Goal: Answer question/provide support

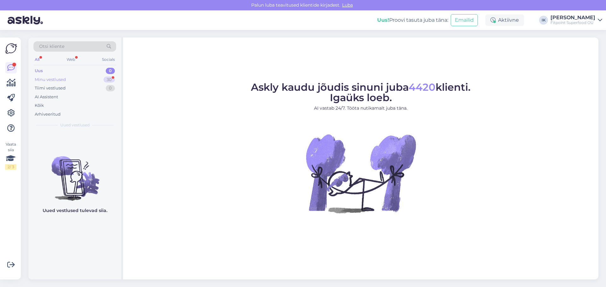
click at [60, 76] on div "Minu vestlused 30" at bounding box center [74, 79] width 83 height 9
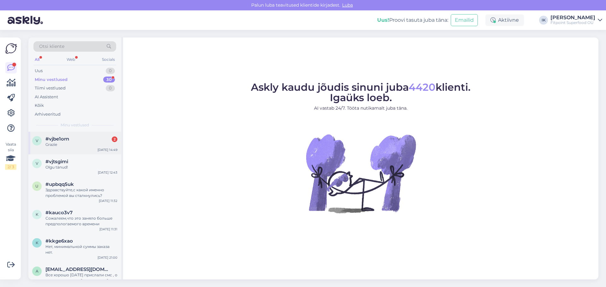
click at [98, 143] on div "Grazie" at bounding box center [81, 145] width 72 height 6
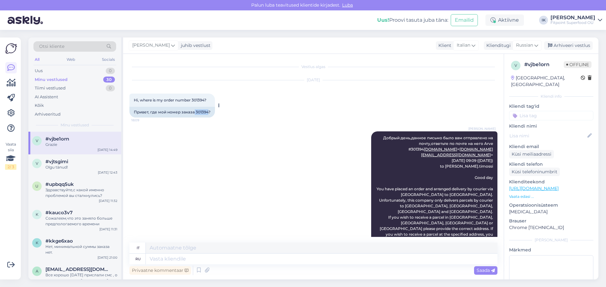
drag, startPoint x: 195, startPoint y: 114, endPoint x: 209, endPoint y: 114, distance: 13.9
click at [209, 114] on div "Привет, где мой номер заказа 301394?" at bounding box center [171, 112] width 85 height 11
copy div "301394"
click at [247, 201] on div "[PERSON_NAME] Добрый день,данное письмо было вам отправлено на почту,ответьте п…" at bounding box center [313, 252] width 368 height 254
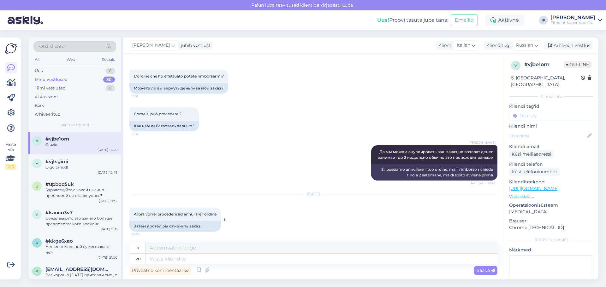
scroll to position [327, 0]
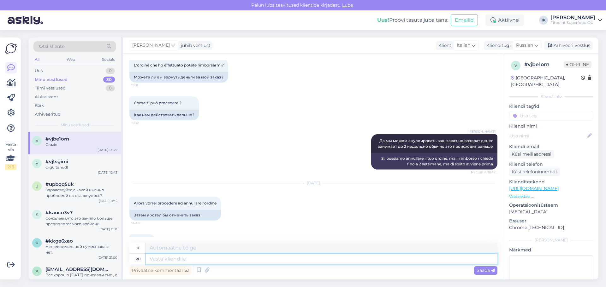
click at [218, 258] on textarea at bounding box center [321, 259] width 351 height 11
type textarea "D"
type textarea "Ваш"
type textarea "[PERSON_NAME]"
type textarea "Ваш заказ [PERSON_NAME]"
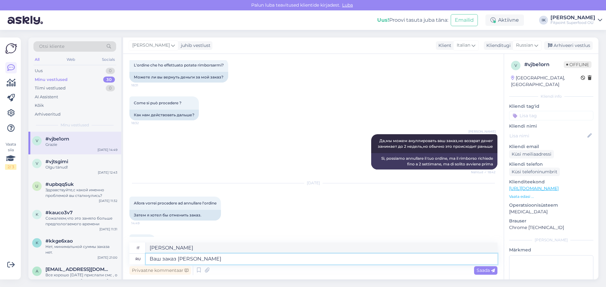
type textarea "Il tuo ordine"
type textarea "Ваш заказ аннулирован,"
type textarea "Il tuo ordine è stato annullato."
type textarea "Ваш заказ аннулирован,по"
type textarea "Il tuo ordine è stato annullato,"
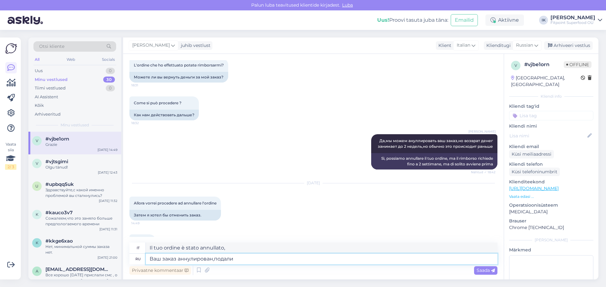
type textarea "Ваш заказ аннулирован,подали з"
type textarea "Il tuo ordine è stato annullato, abbiamo inviato"
type textarea "Ваш заказ аннулирован,подали заявку на"
type textarea "Il tuo ordine è stato annullato, abbiamo inviato una richiesta."
type textarea "Ваш заказ аннулирован,подали заявку на во"
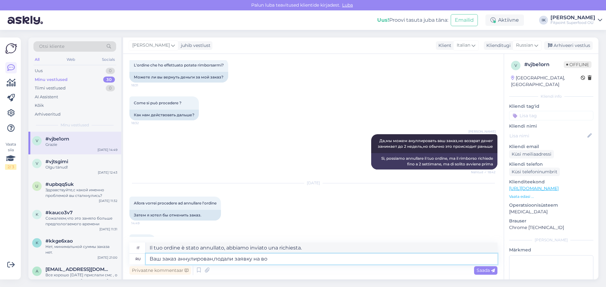
type textarea "Il tuo ordine è stato annullato, abbiamo inviato una richiesta di"
type textarea "Ваш заказ аннулирован,подали заявку на возврат"
type textarea "Il tuo ordine è stato annullato ed è stata inoltrata una richiesta di rimborso."
type textarea "Ваш заказ аннулирован,подали заявку на возврат денежных средств"
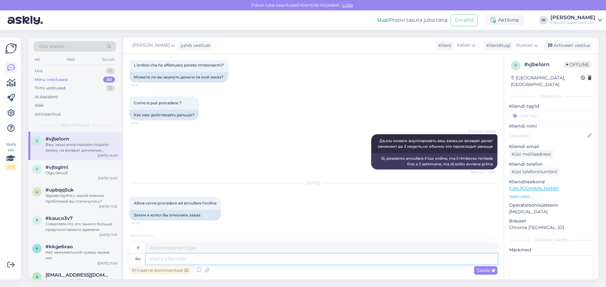
scroll to position [376, 0]
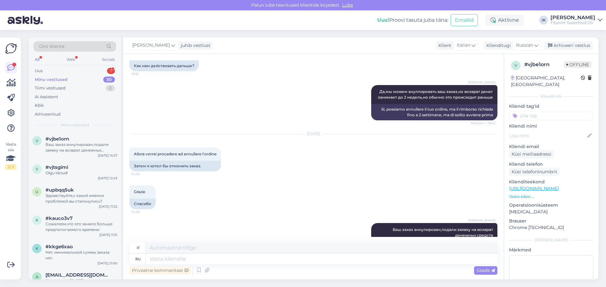
click at [345, 179] on div "Grazie 14:49 Спасибо" at bounding box center [313, 198] width 368 height 38
click at [81, 69] on div "Uus 1" at bounding box center [74, 71] width 83 height 9
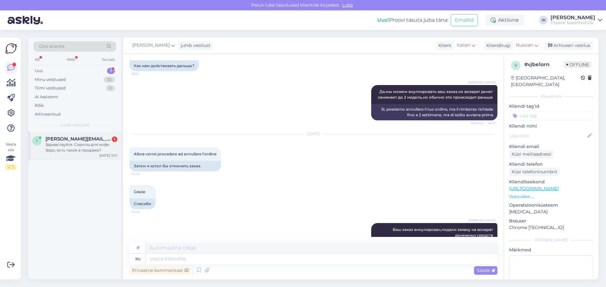
click at [80, 143] on div "Здравствуйте. Сиропы для кофе. Зеро, есть такие а продаже?" at bounding box center [81, 147] width 72 height 11
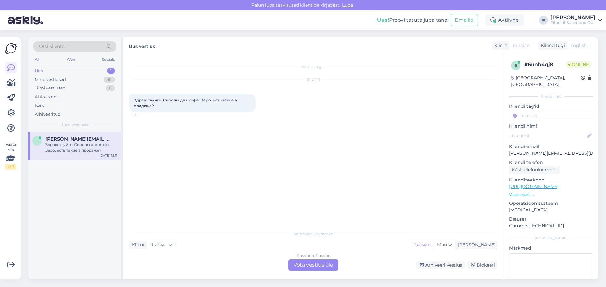
click at [558, 184] on link "[URL][DOMAIN_NAME]" at bounding box center [534, 187] width 50 height 6
click at [302, 269] on div "Russian to Russian Võta vestlus üle" at bounding box center [313, 265] width 50 height 11
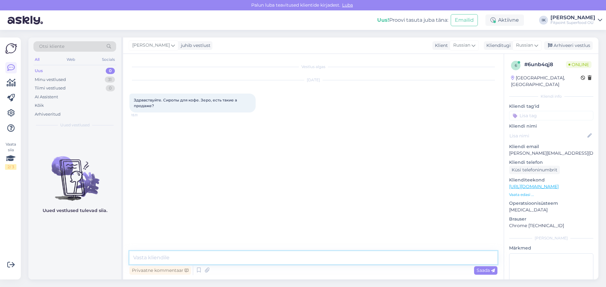
click at [282, 258] on textarea at bounding box center [313, 257] width 368 height 13
type textarea "l"
type textarea "д"
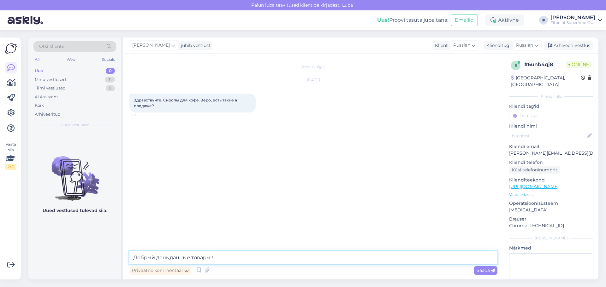
paste textarea "[URL][DOMAIN_NAME]"
type textarea "Добрый день,данные товары? [URL][DOMAIN_NAME]"
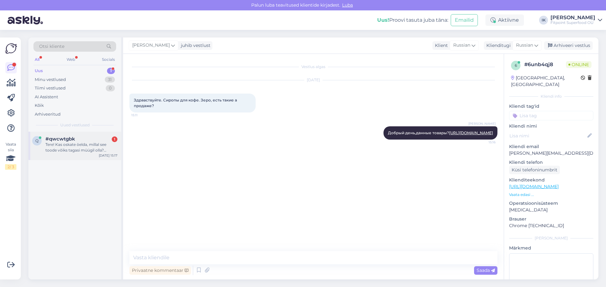
click at [74, 142] on div "Tere! Kas oskate öelda, millal see toode võiks tagasi müügil olla? Smartshake R…" at bounding box center [81, 147] width 72 height 11
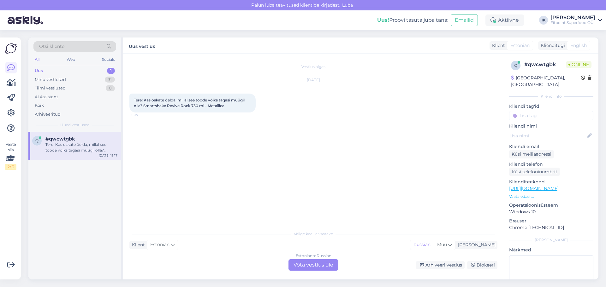
click at [307, 263] on div "Estonian to Russian Võta vestlus üle" at bounding box center [313, 265] width 50 height 11
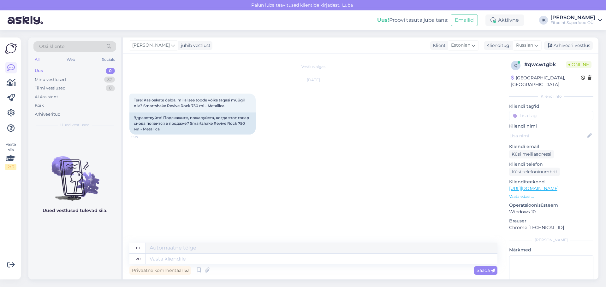
click at [558, 186] on link "[URL][DOMAIN_NAME]" at bounding box center [534, 189] width 50 height 6
click at [224, 259] on textarea at bounding box center [321, 259] width 351 height 11
type textarea "L"
type textarea "Добрый день"
type textarea "Lahke"
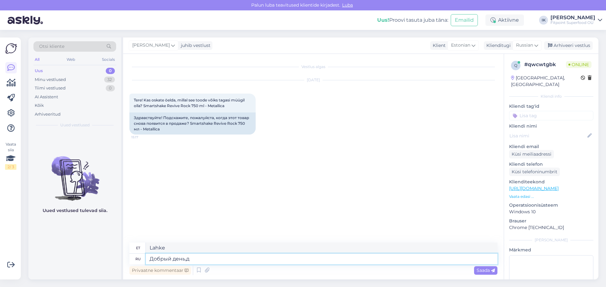
type textarea "Добрый день,да"
type textarea "Tere päevast,"
type textarea "Добрый день,данный тов"
type textarea "Tere päevast, täna"
type textarea "Добрый день,данный товар [PERSON_NAME]"
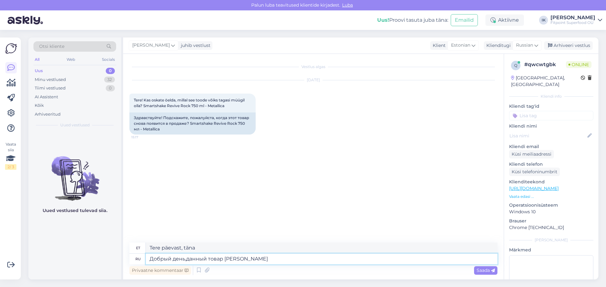
type textarea "Tere päevast, see toode"
type textarea "Добрый день,данный товар юольше н"
type textarea "Tere päevast, see toode on suurem"
type textarea "Добрый день,данный товар юольше не поя"
type textarea "Tere päevast, see toode pole enam saadaval"
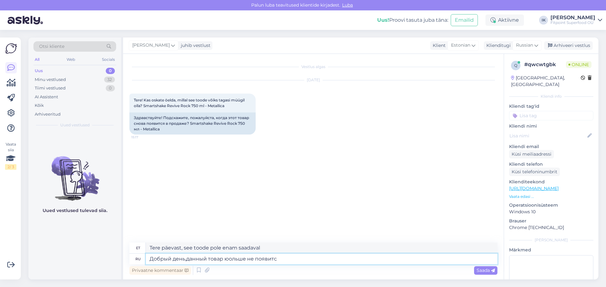
type textarea "Добрый день,данный товар юольше не появится"
type textarea "Tere päevast, see toode pole enam saadaval."
click at [224, 261] on textarea "Добрый день,данный товар юольше не появится" at bounding box center [321, 259] width 351 height 11
type textarea "Добрый день,данный товар вероятно юольше не появится"
type textarea "Tere päevast, see toode pole tõenäoliselt enam saadaval."
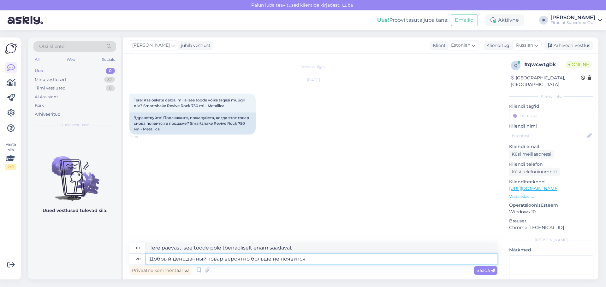
click at [305, 257] on textarea "Добрый день,данный товар вероятно больше не появится" at bounding box center [321, 259] width 351 height 11
type textarea "Добрый день,данный товар вероятно больше не появится в продаже"
type textarea "Tere päevast, see toode pole tõenäoliselt enam müügil."
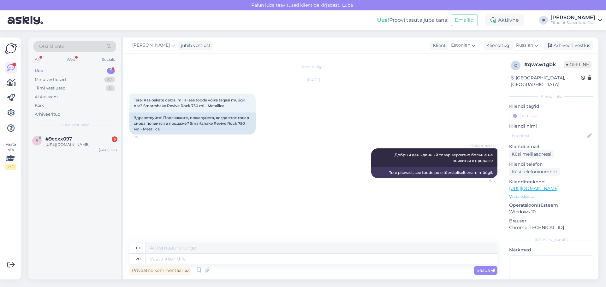
click at [279, 179] on div "[PERSON_NAME] Добрый день,данный товар вероятно больше не появится в продаже 15…" at bounding box center [313, 164] width 368 height 44
click at [63, 146] on div "[URL][DOMAIN_NAME]" at bounding box center [81, 145] width 72 height 6
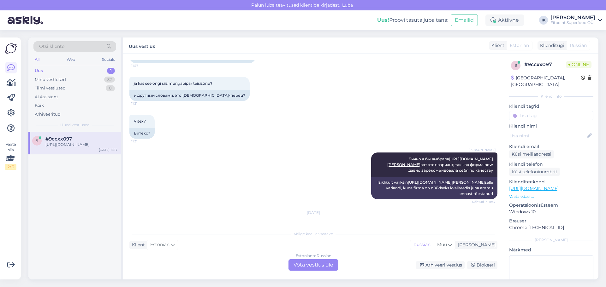
scroll to position [866, 0]
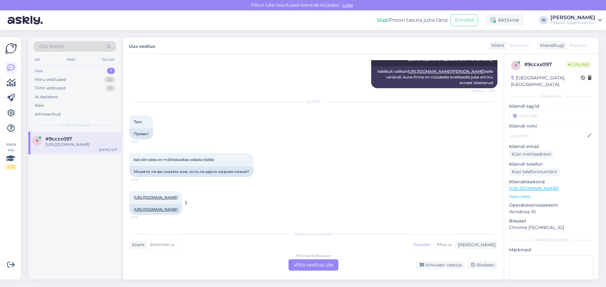
click at [178, 195] on link "[URL][DOMAIN_NAME]" at bounding box center [156, 197] width 44 height 5
click at [315, 264] on div "Estonian to Russian Võta vestlus üle" at bounding box center [313, 265] width 50 height 11
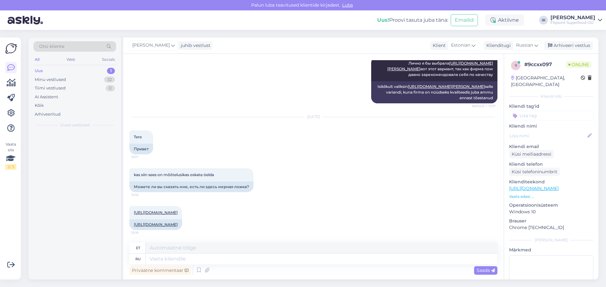
scroll to position [851, 0]
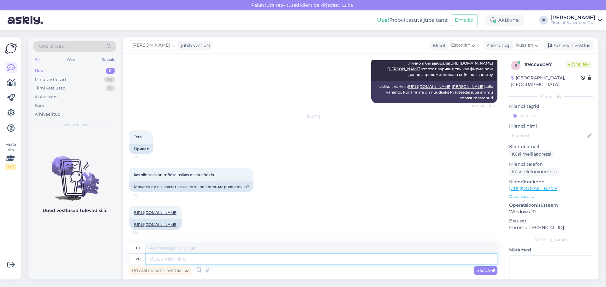
click at [315, 264] on textarea at bounding box center [321, 259] width 351 height 11
type textarea "L"
type textarea "Добрый"
type textarea "Lahke"
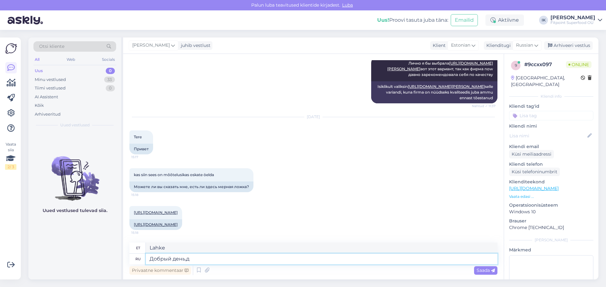
type textarea "Добрый день,да"
type textarea "Tere päevast, jah."
type textarea "Добрый день,да,должна б"
type textarea "Tere päevast, jah, peaksin küll."
type textarea "Добрый день,да,должна быть"
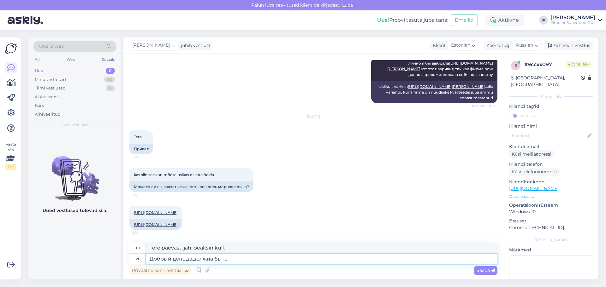
type textarea "Tere päevast, jah, peaks olema."
